Goal: Use online tool/utility: Utilize a website feature to perform a specific function

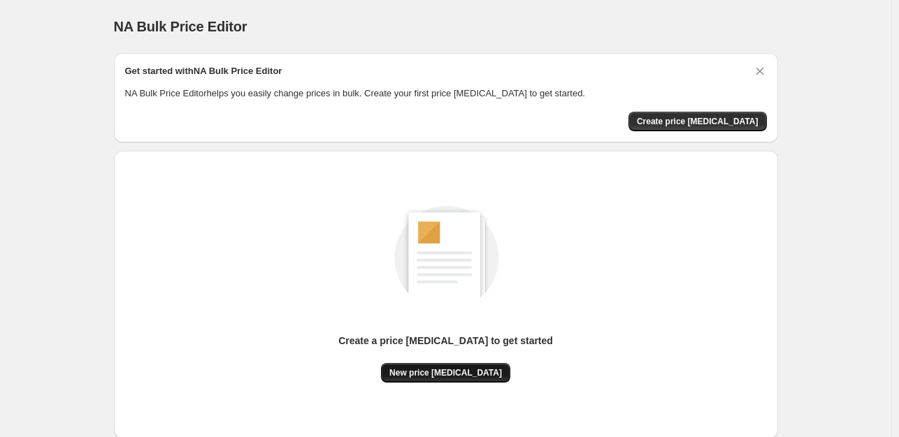
click at [437, 378] on span "New price [MEDICAL_DATA]" at bounding box center [445, 373] width 112 height 11
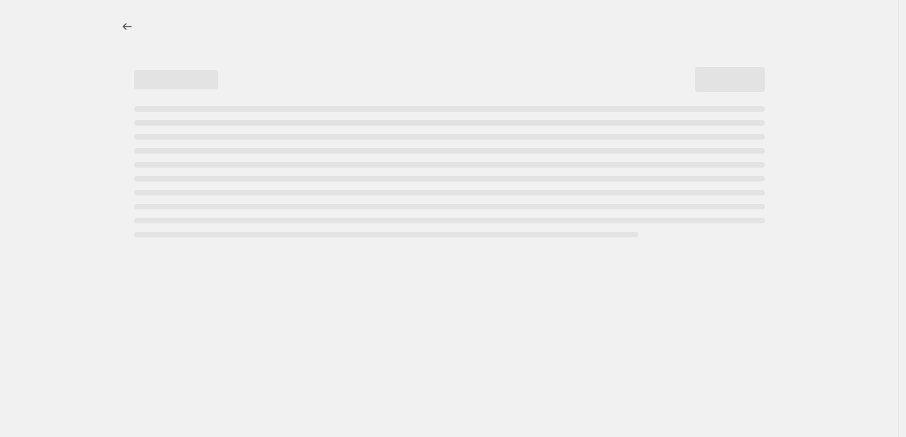
select select "percentage"
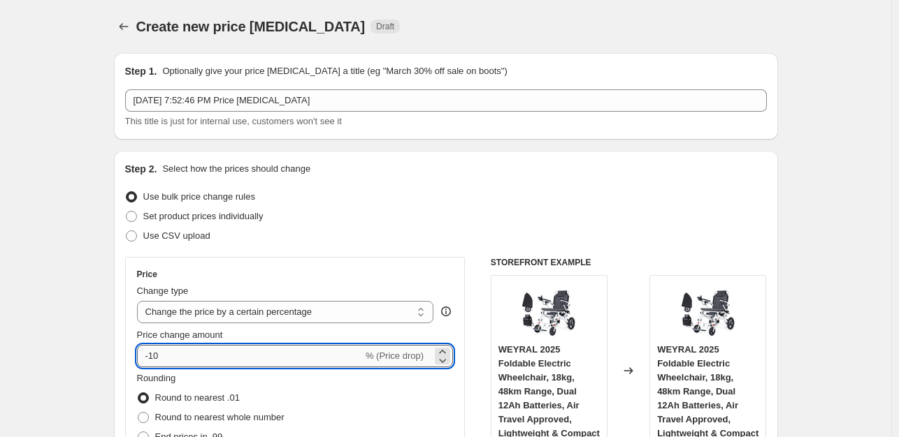
click at [182, 353] on input "-10" at bounding box center [250, 356] width 226 height 22
type input "-1"
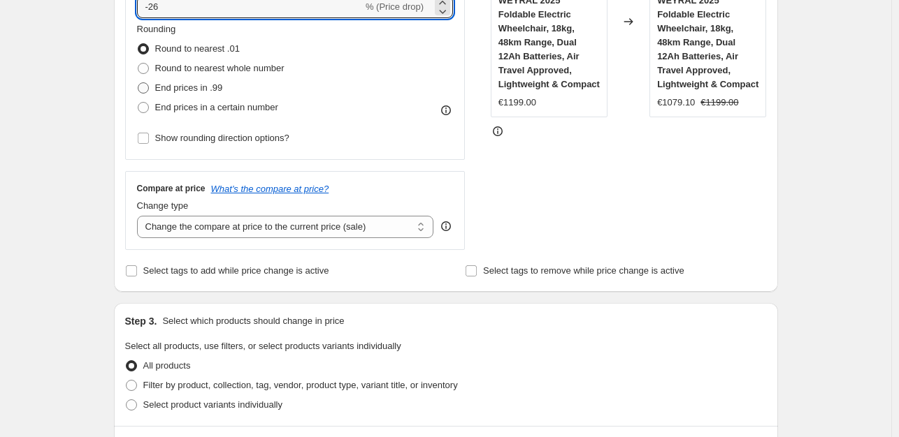
type input "-26"
click at [144, 82] on span at bounding box center [143, 87] width 11 height 11
click at [138, 82] on input "End prices in .99" at bounding box center [138, 82] width 1 height 1
radio input "true"
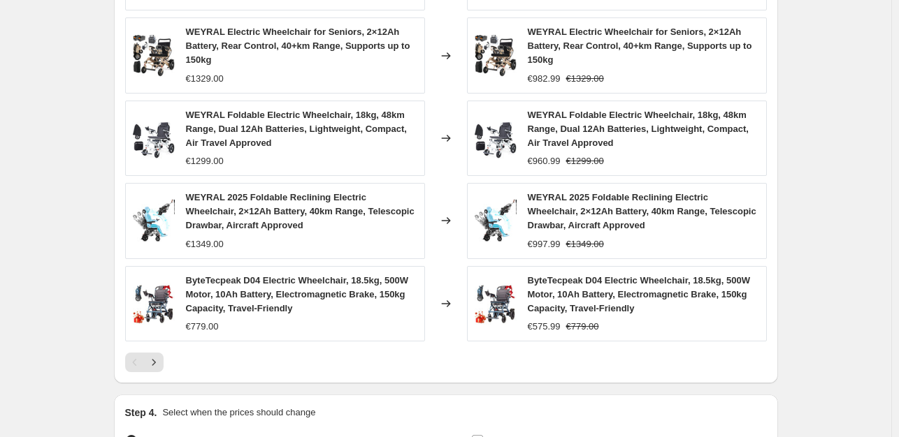
scroll to position [1051, 0]
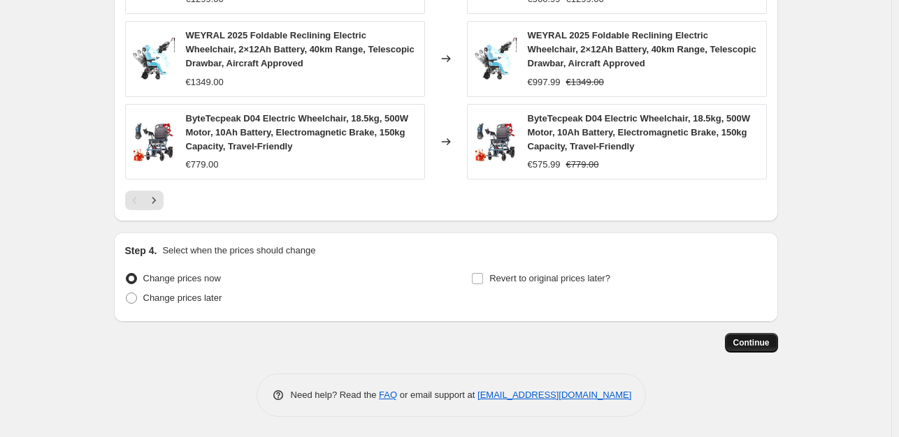
click at [754, 337] on span "Continue" at bounding box center [751, 342] width 36 height 11
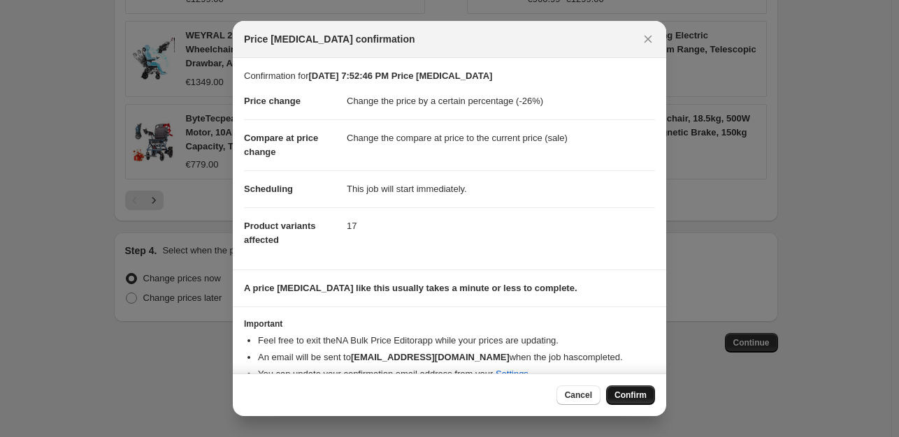
click at [623, 398] on span "Confirm" at bounding box center [630, 395] width 32 height 11
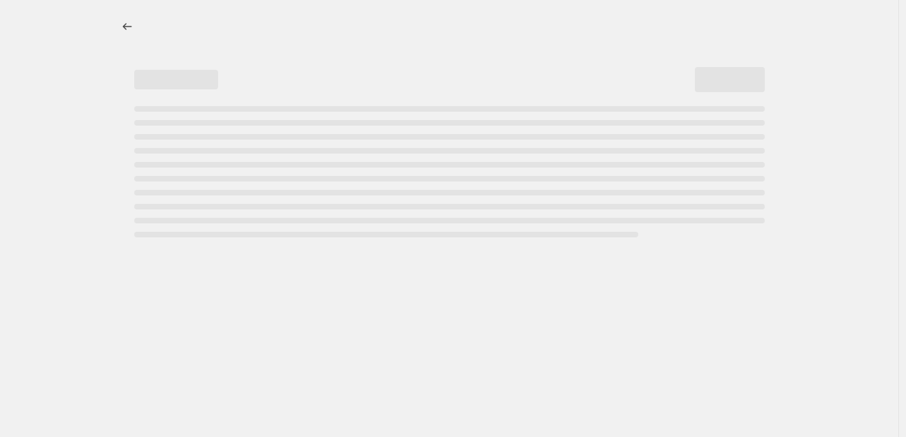
select select "percentage"
